Goal: Information Seeking & Learning: Learn about a topic

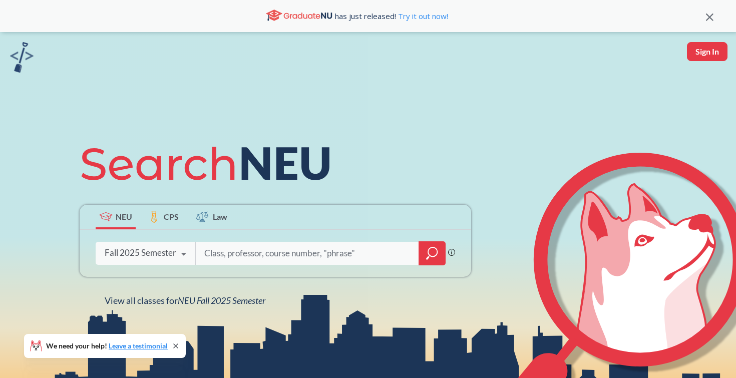
click at [266, 252] on input "search" at bounding box center [307, 253] width 208 height 21
type input "japanese"
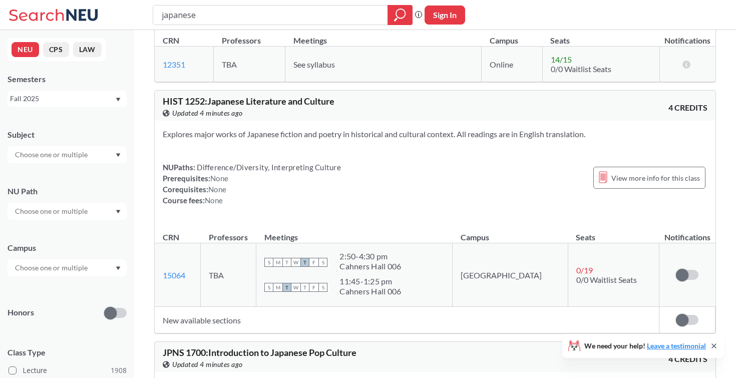
scroll to position [1344, 0]
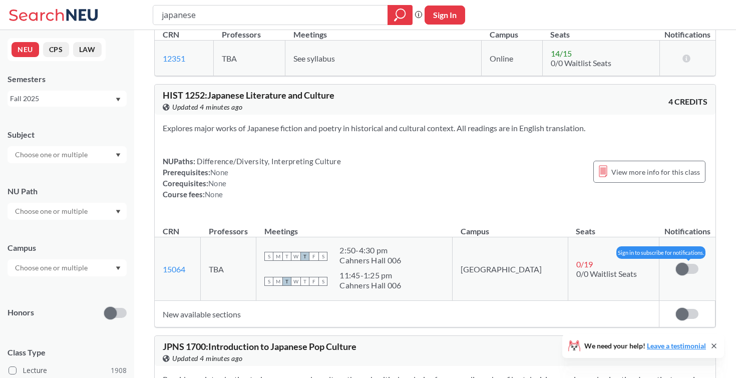
click at [685, 275] on span at bounding box center [682, 269] width 13 height 13
click at [676, 264] on input "checkbox" at bounding box center [676, 264] width 0 height 0
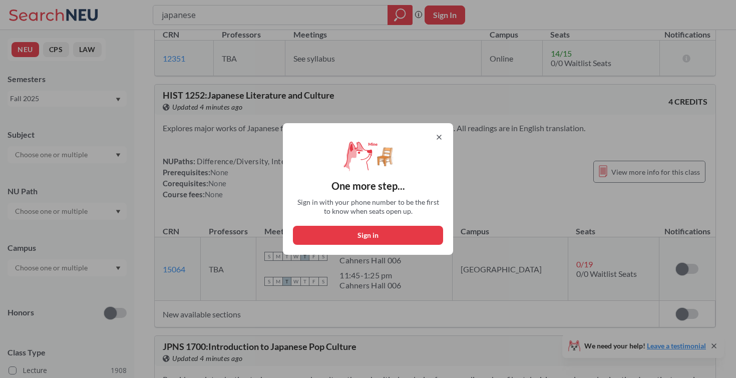
click at [349, 226] on button "Sign in" at bounding box center [368, 235] width 150 height 19
select select "US"
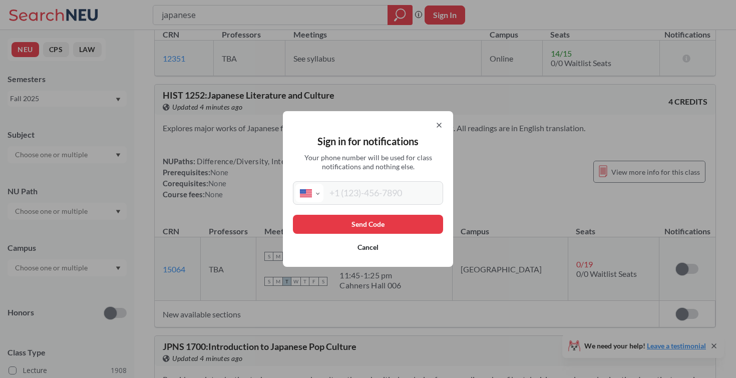
click at [358, 198] on input "tel" at bounding box center [381, 193] width 117 height 19
type input "[PHONE_NUMBER]"
click at [393, 228] on button "Send Code" at bounding box center [368, 224] width 150 height 19
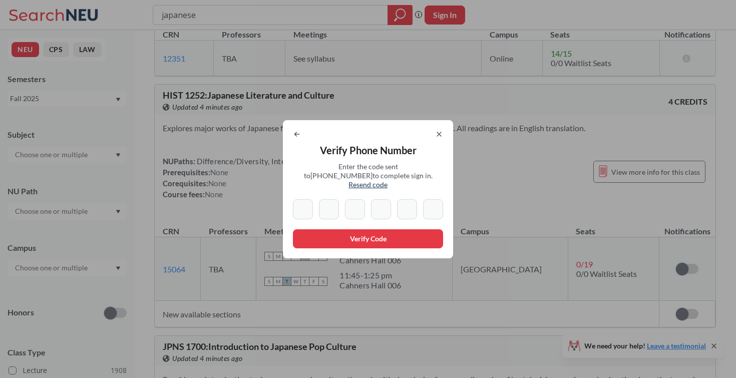
type input "7"
type input "3"
type input "6"
type input "7"
type input "9"
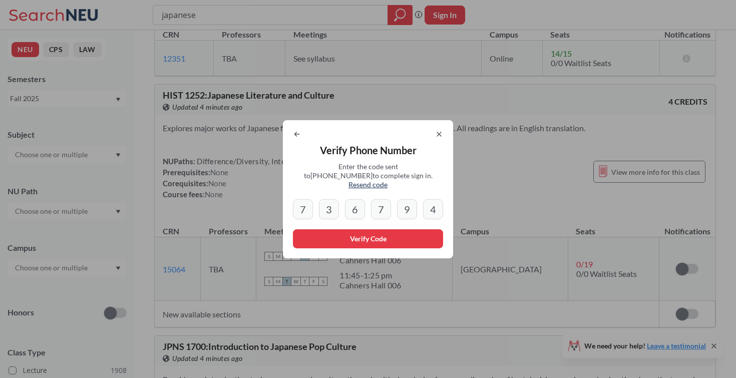
type input "4"
click at [332, 233] on button "Verify Code" at bounding box center [368, 238] width 150 height 19
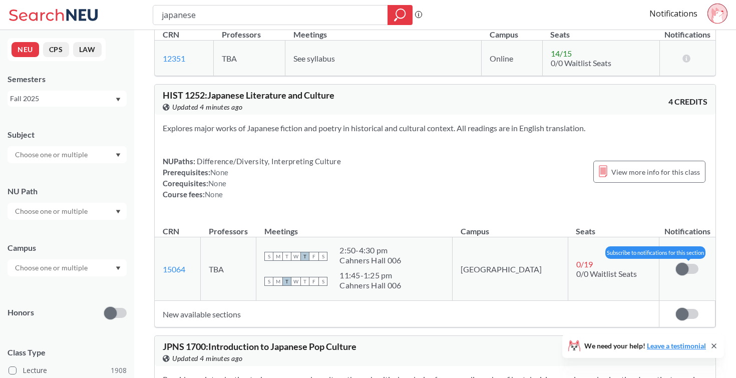
click at [685, 275] on span at bounding box center [682, 269] width 13 height 13
click at [676, 264] on input "checkbox" at bounding box center [676, 264] width 0 height 0
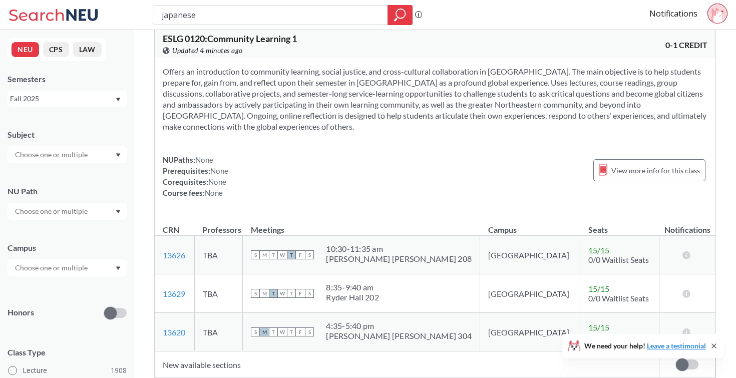
scroll to position [2930, 0]
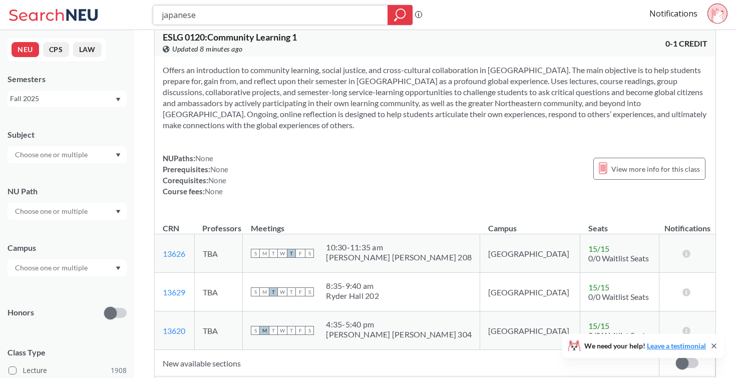
click at [212, 20] on input "japanese" at bounding box center [271, 15] width 220 height 17
type input "personal behavior change"
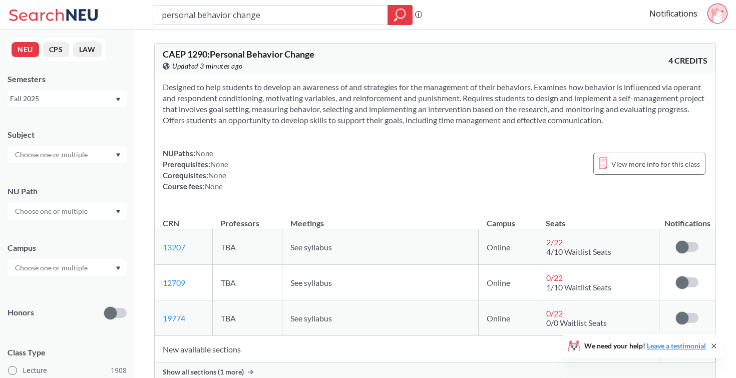
click at [467, 102] on section "Designed to help students to develop an awareness of and strategies for the man…" at bounding box center [435, 104] width 545 height 44
click at [468, 100] on section "Designed to help students to develop an awareness of and strategies for the man…" at bounding box center [435, 104] width 545 height 44
click at [229, 19] on input "personal behavior change" at bounding box center [271, 15] width 220 height 17
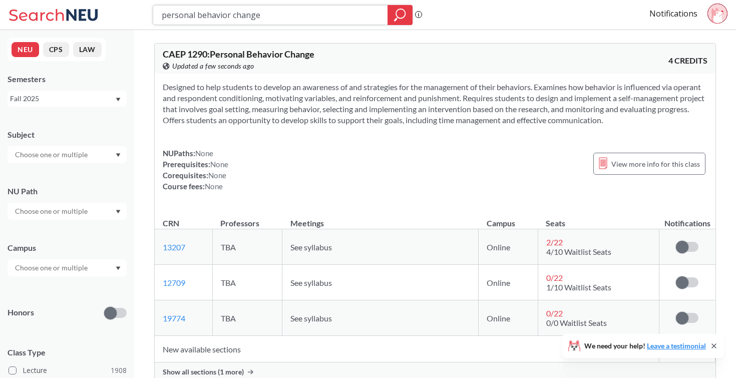
click at [229, 19] on input "personal behavior change" at bounding box center [271, 15] width 220 height 17
type input "wellness"
